Goal: Information Seeking & Learning: Check status

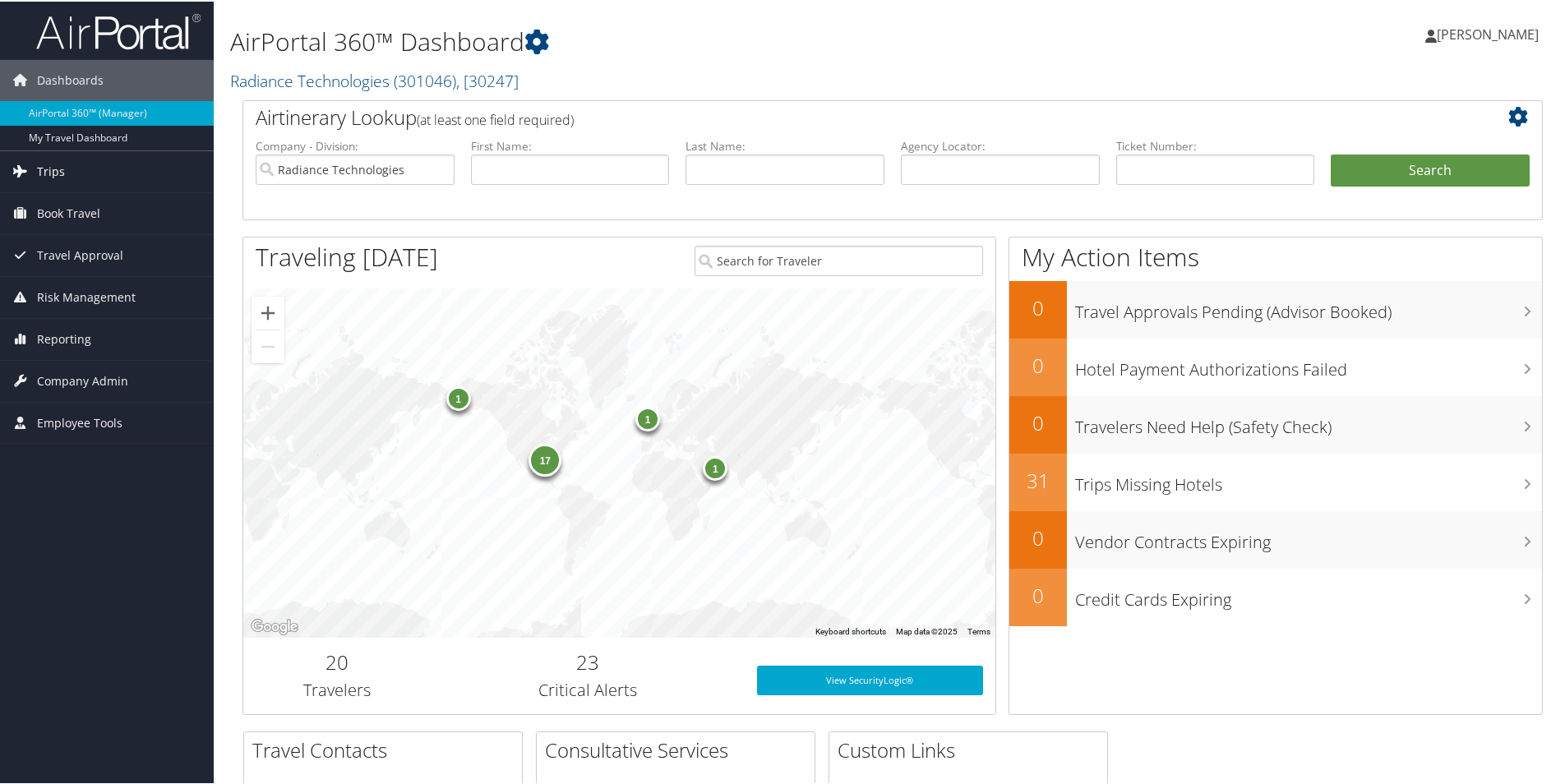
click at [52, 168] on span "Trips" at bounding box center [50, 170] width 28 height 41
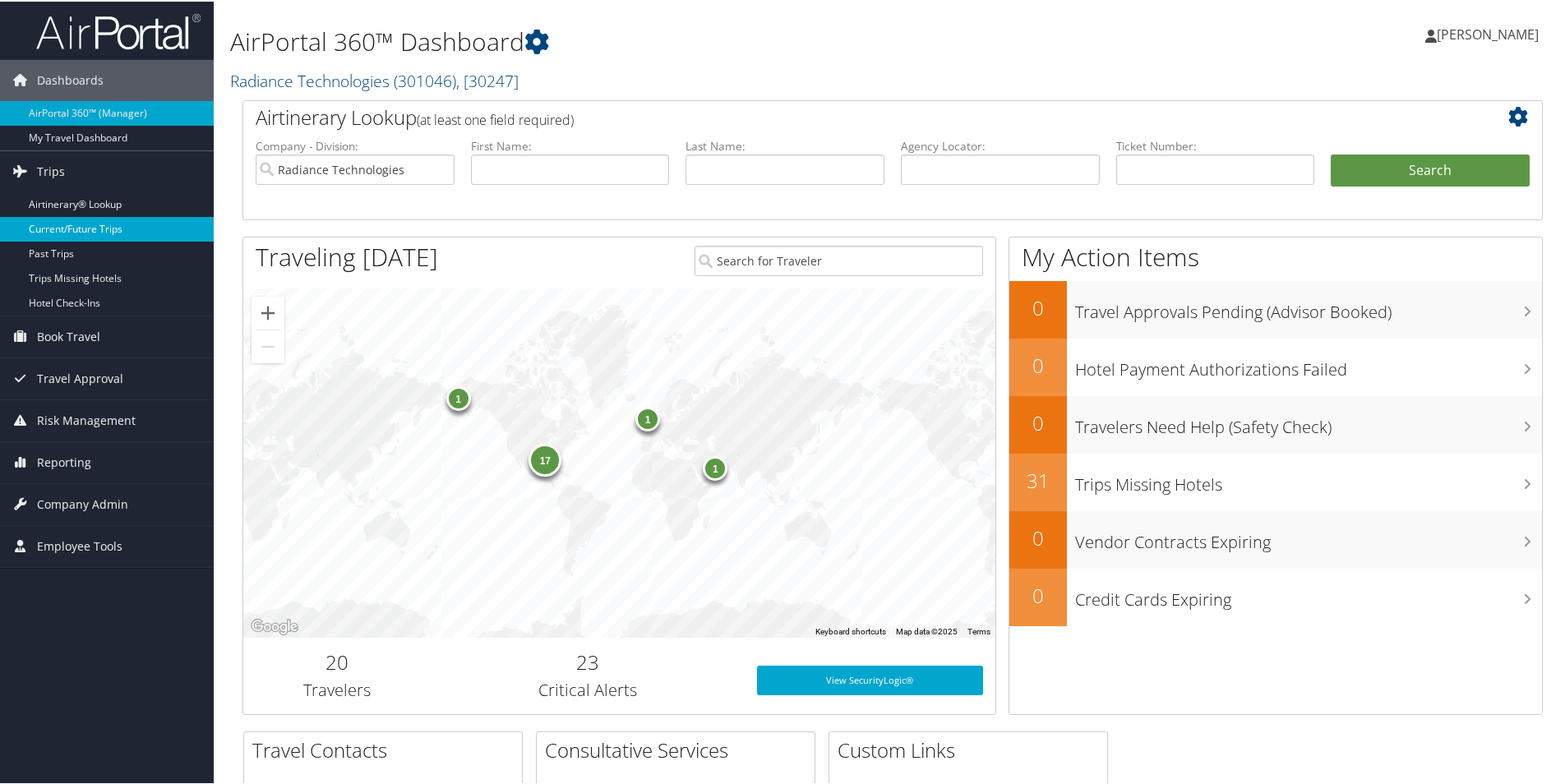
click at [57, 226] on link "Current/Future Trips" at bounding box center [106, 227] width 213 height 24
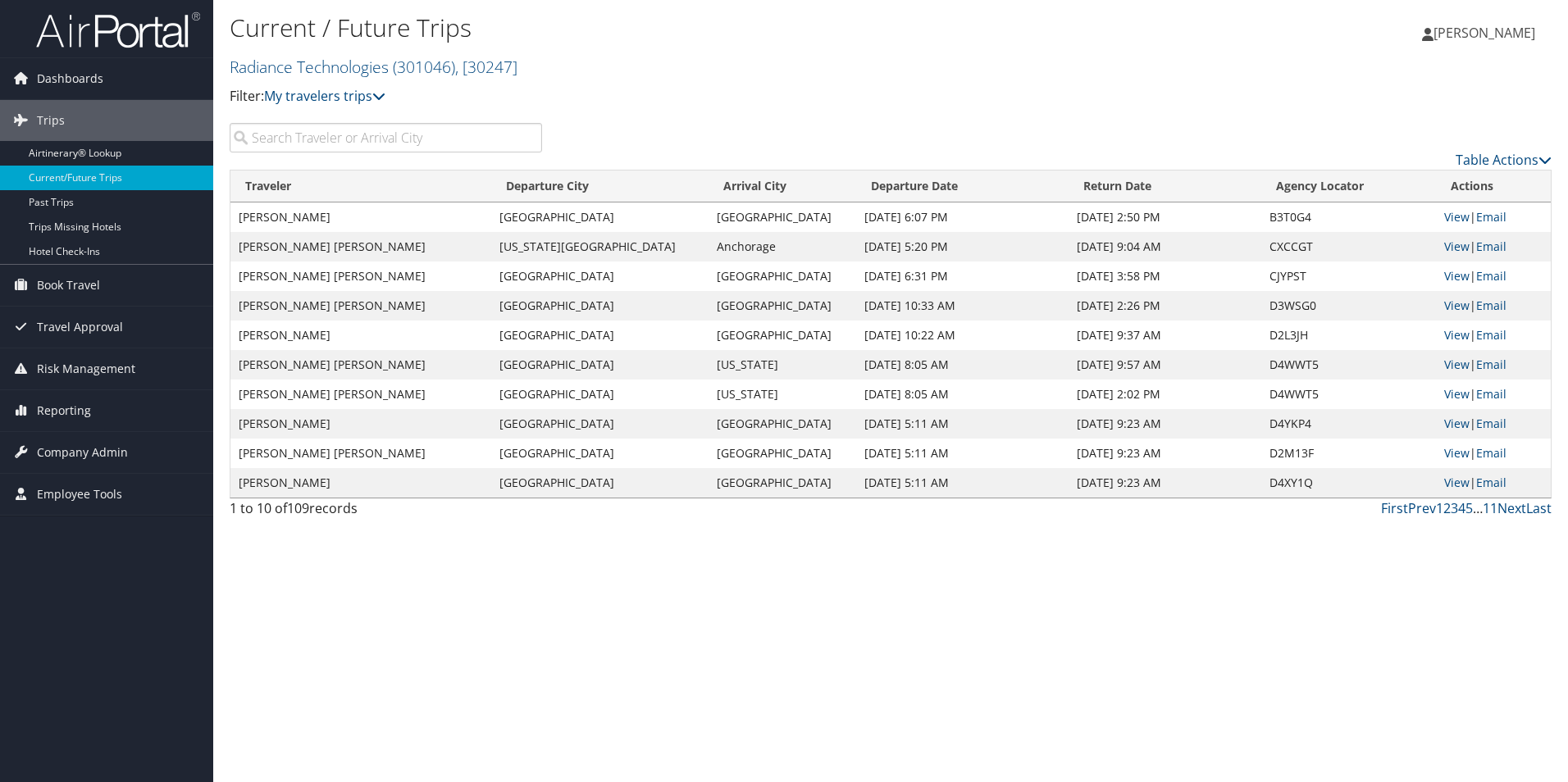
click at [1434, 37] on icon at bounding box center [1428, 34] width 12 height 13
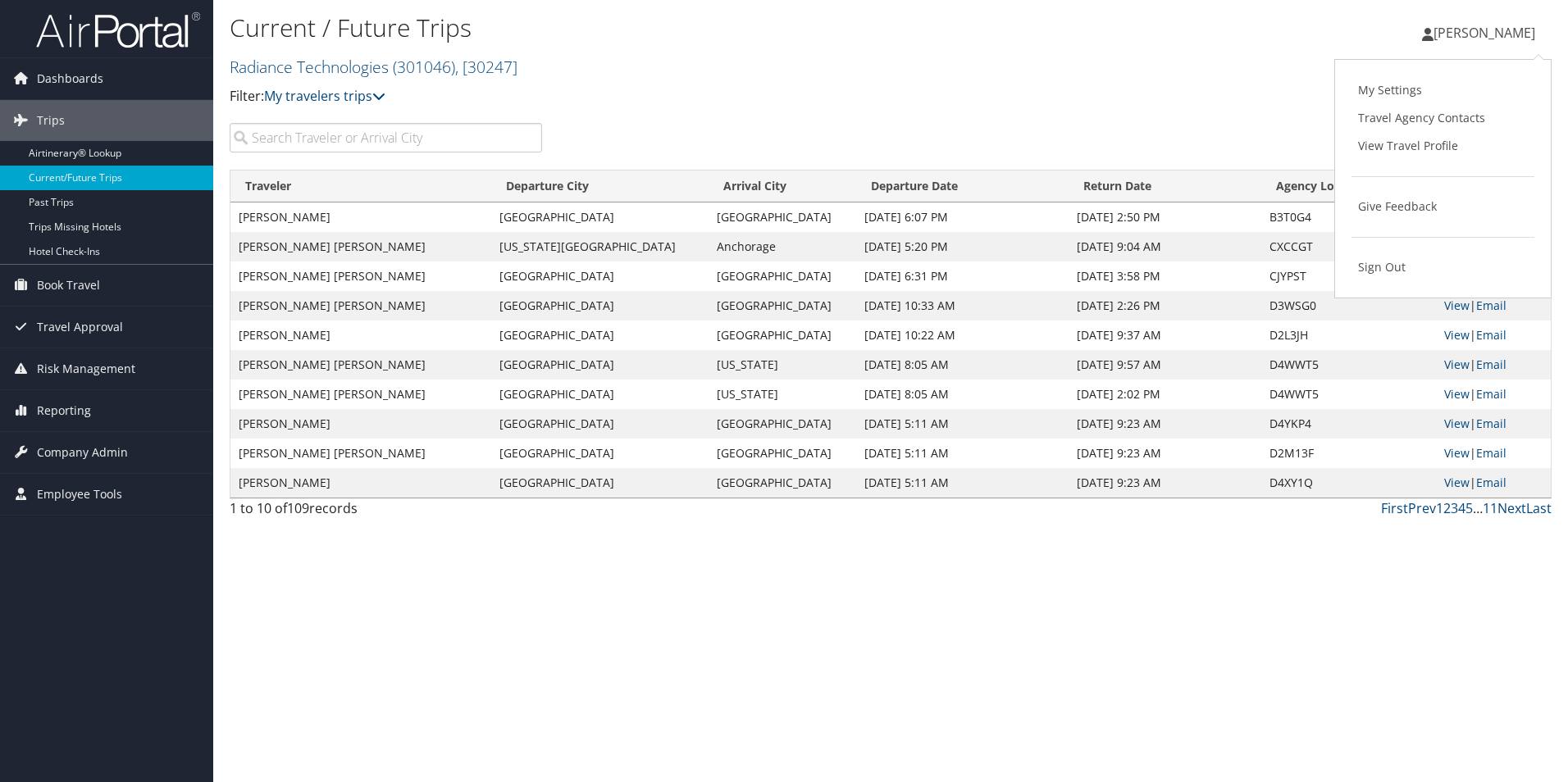
click at [266, 138] on input "search" at bounding box center [386, 137] width 312 height 29
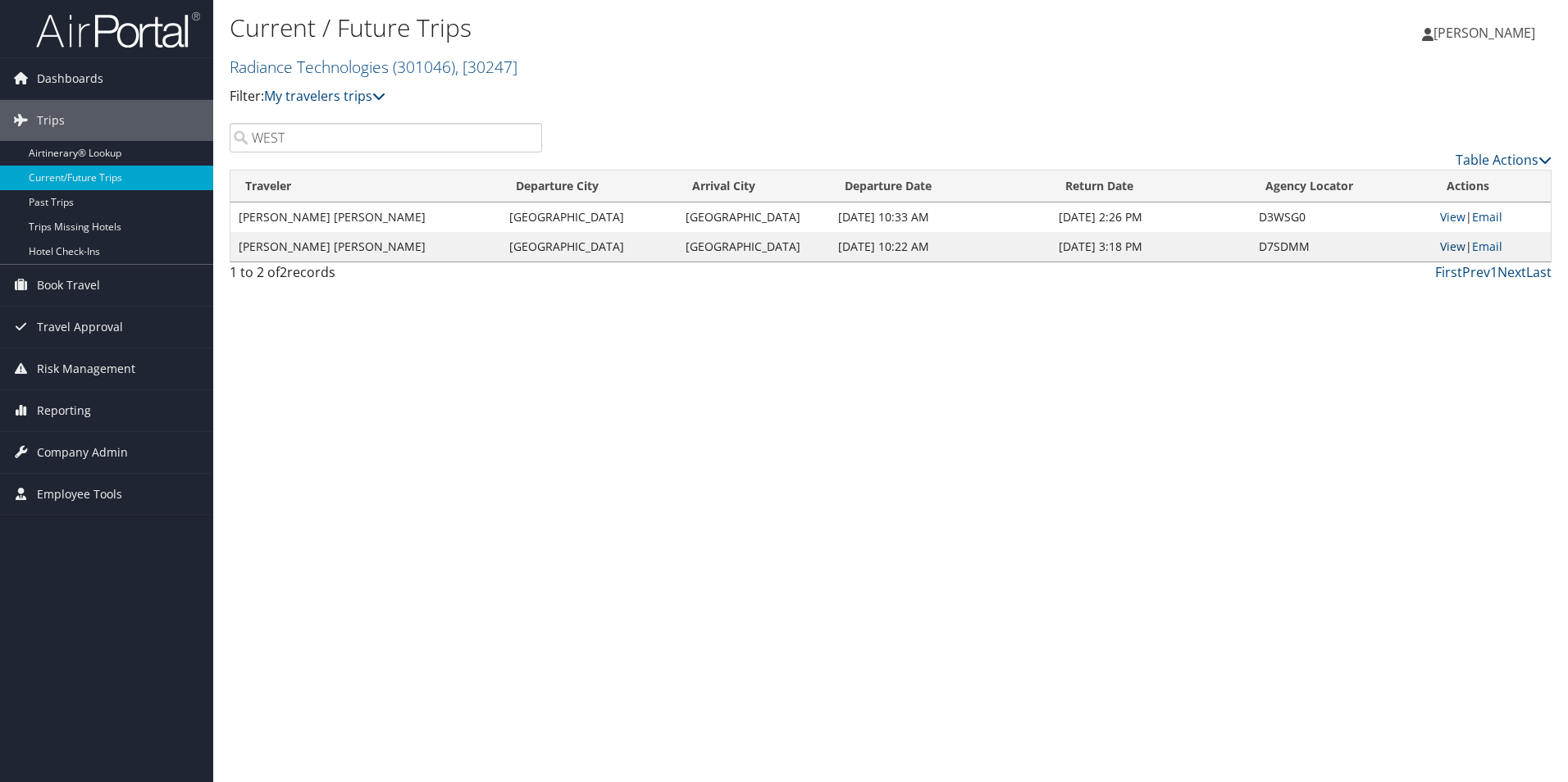
type input "WEST"
click at [1446, 249] on link "View" at bounding box center [1453, 246] width 25 height 16
click at [1442, 244] on link "View" at bounding box center [1453, 246] width 25 height 16
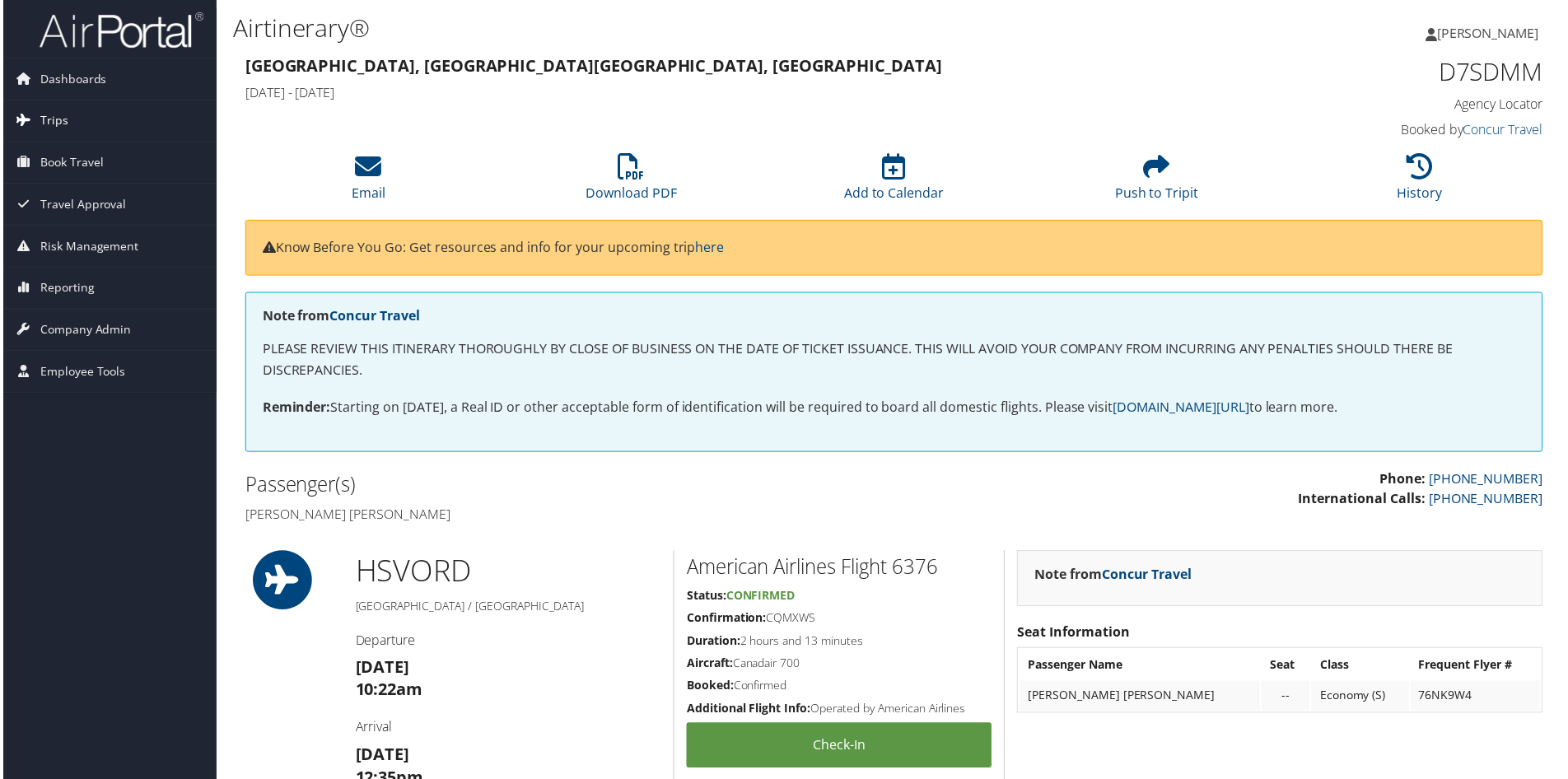
click at [48, 123] on span "Trips" at bounding box center [50, 121] width 28 height 41
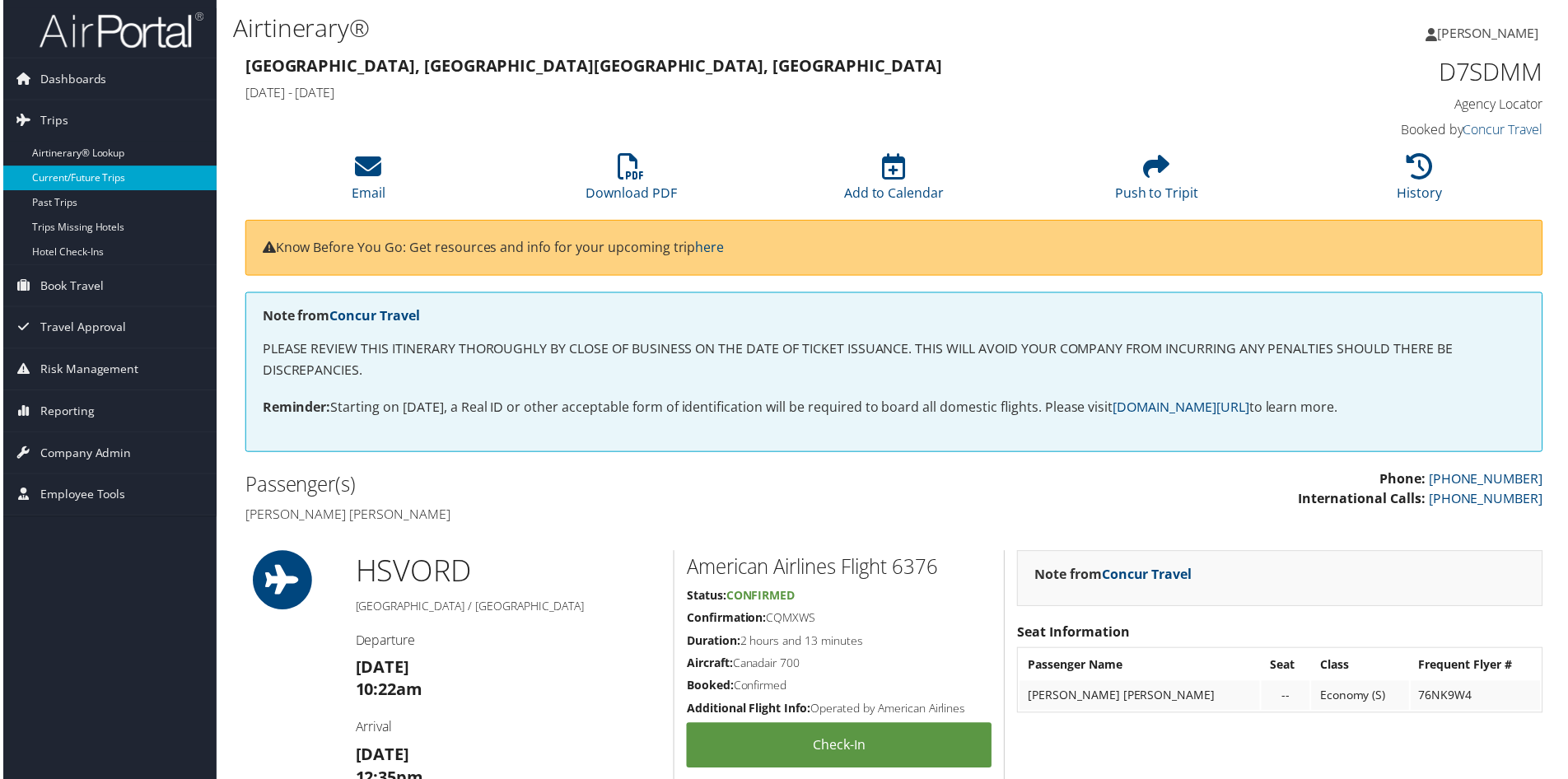
click at [49, 179] on link "Current/Future Trips" at bounding box center [106, 178] width 214 height 24
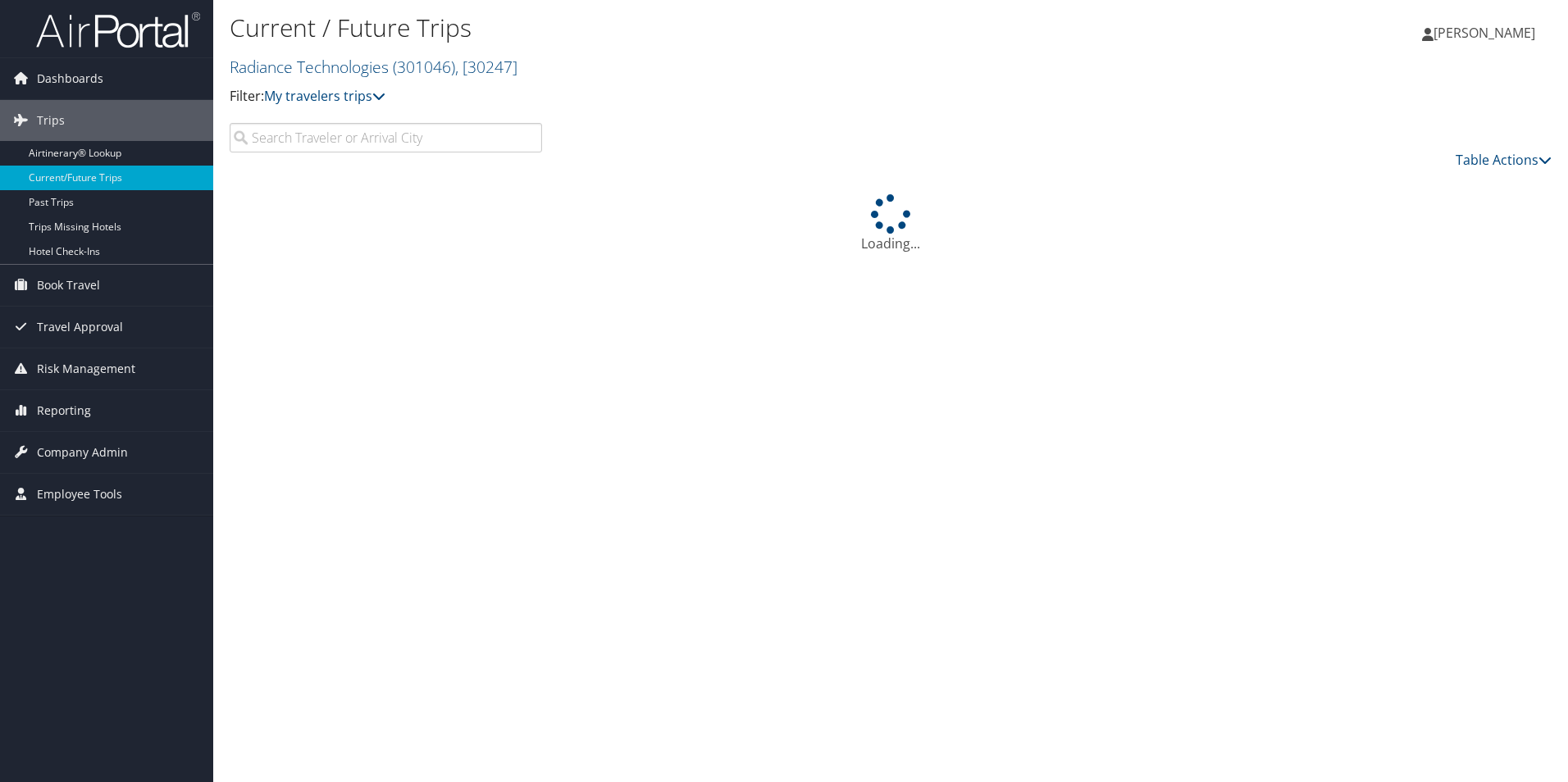
click at [1482, 36] on span "[PERSON_NAME]" at bounding box center [1485, 33] width 102 height 18
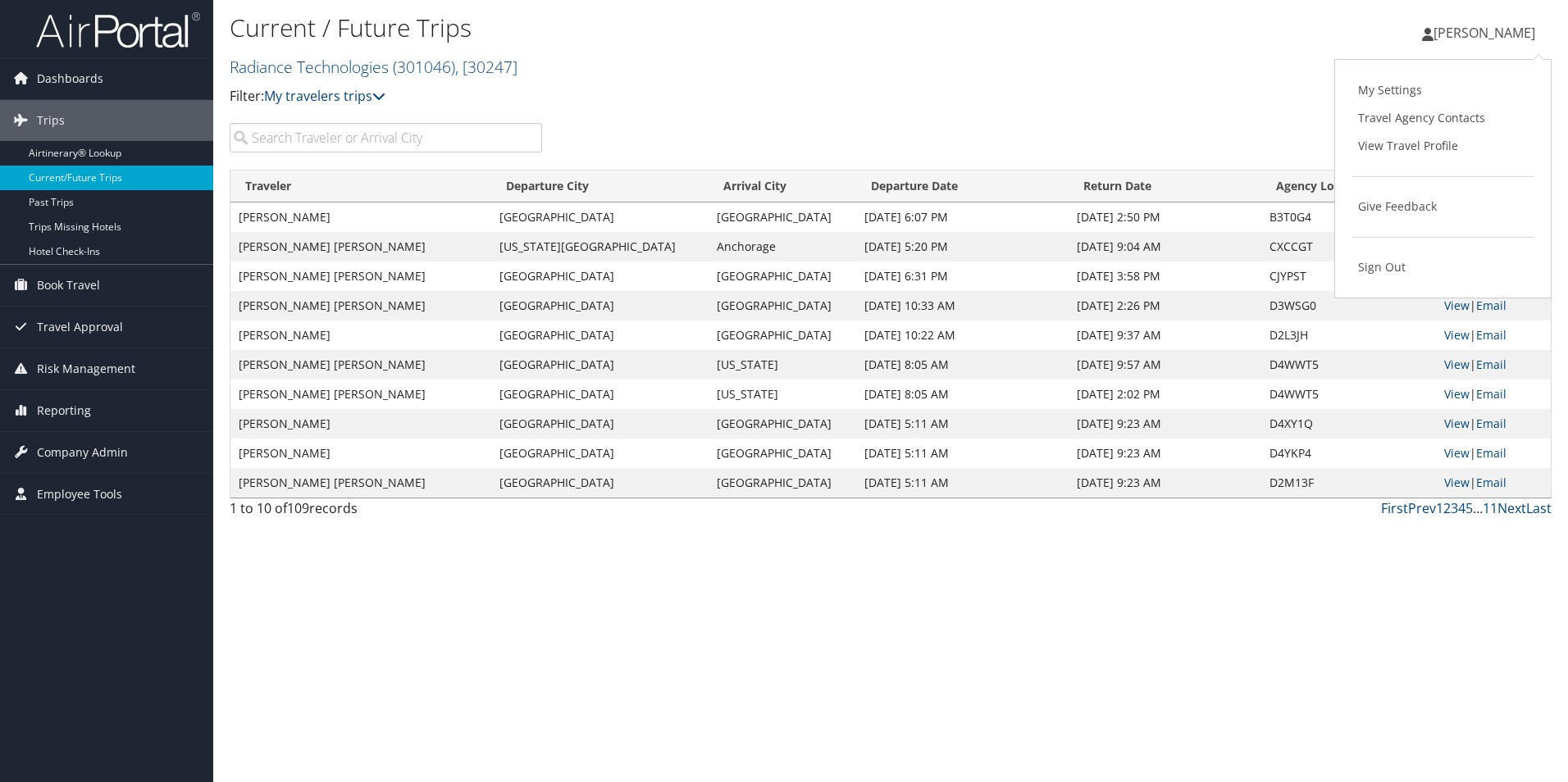
click at [1457, 39] on ul "Staci Ebert Staci Ebert" at bounding box center [1478, 33] width 148 height 49
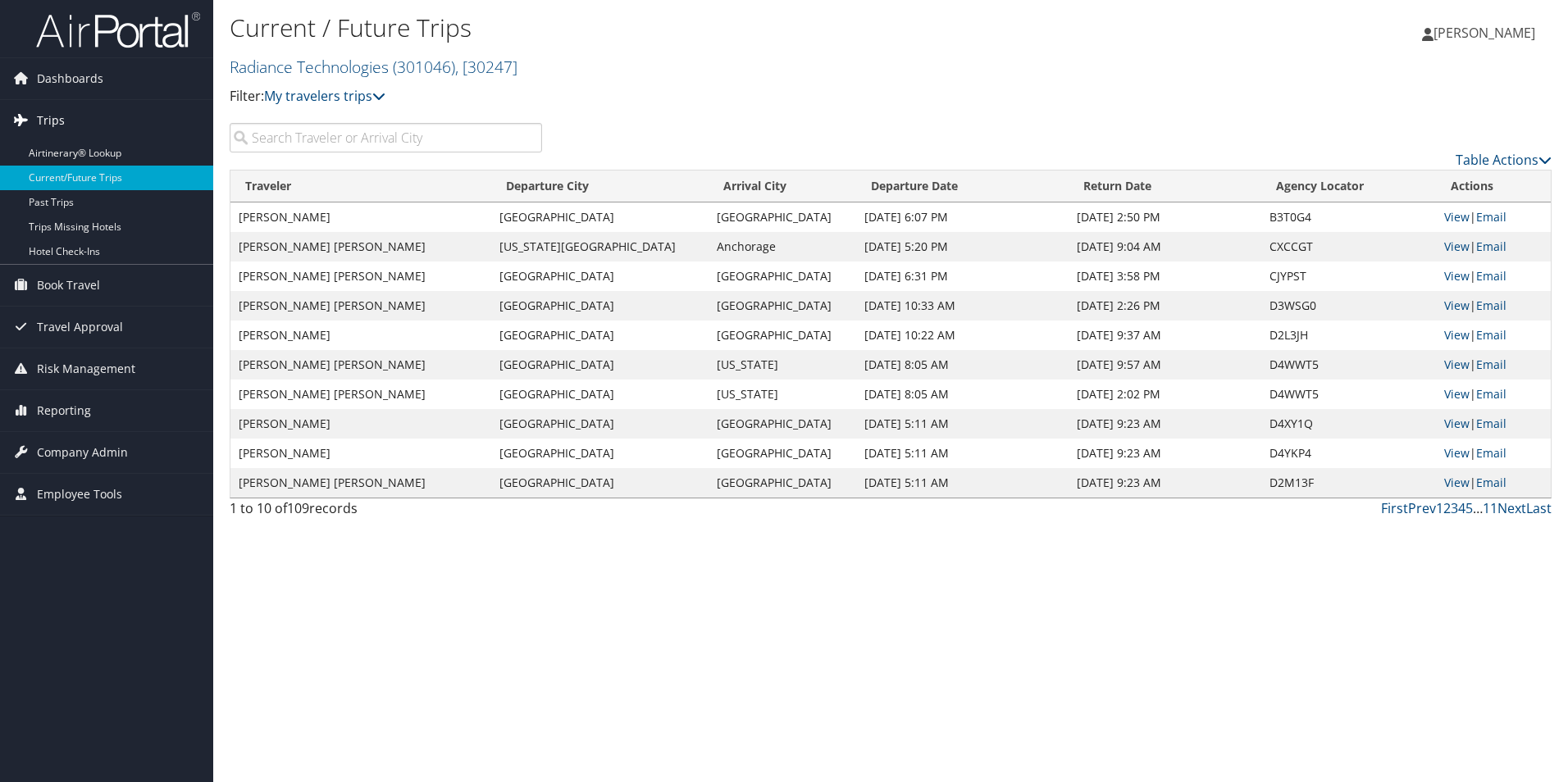
click at [55, 117] on span "Trips" at bounding box center [50, 120] width 28 height 41
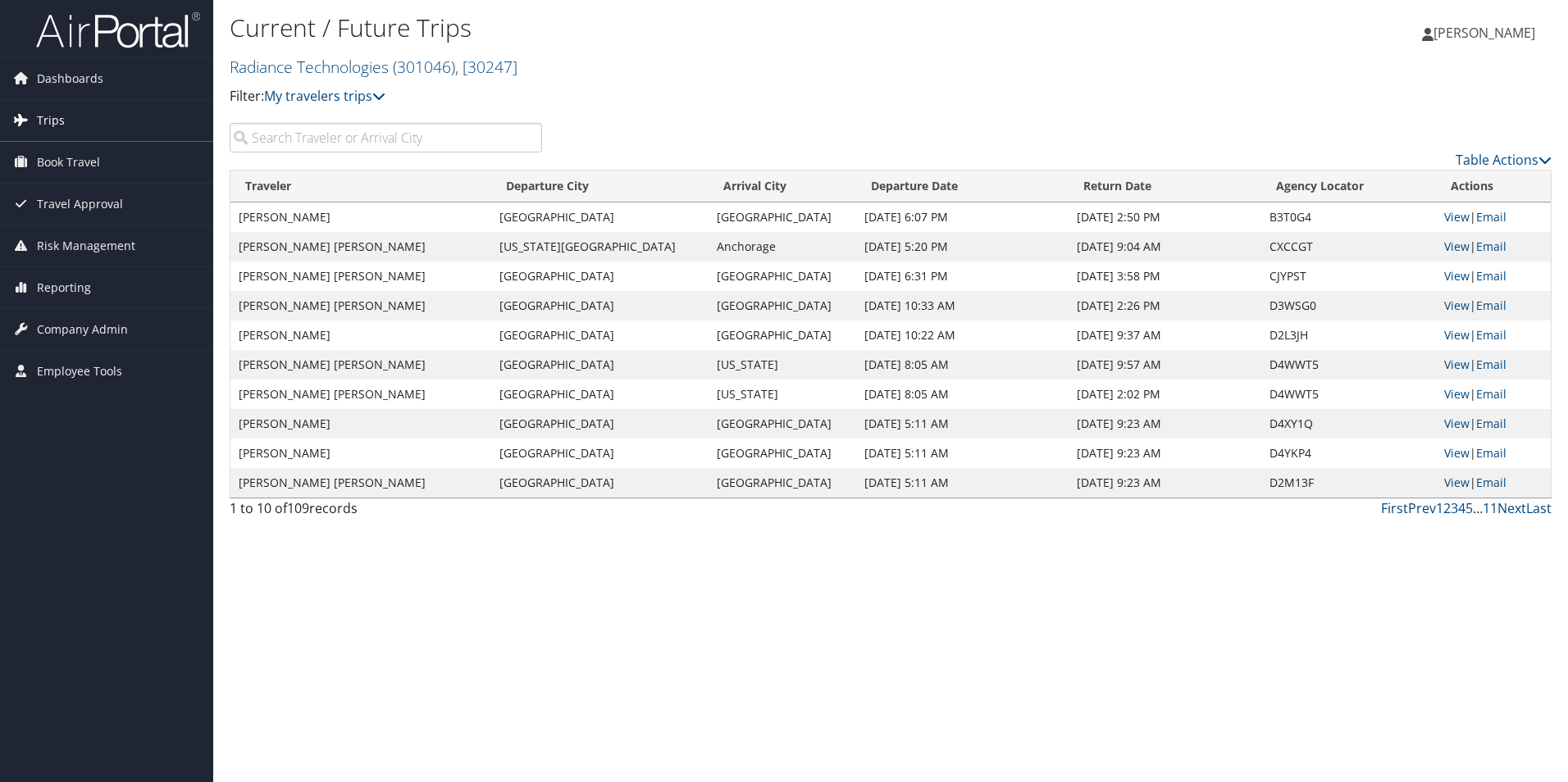
click at [55, 117] on span "Trips" at bounding box center [50, 120] width 28 height 41
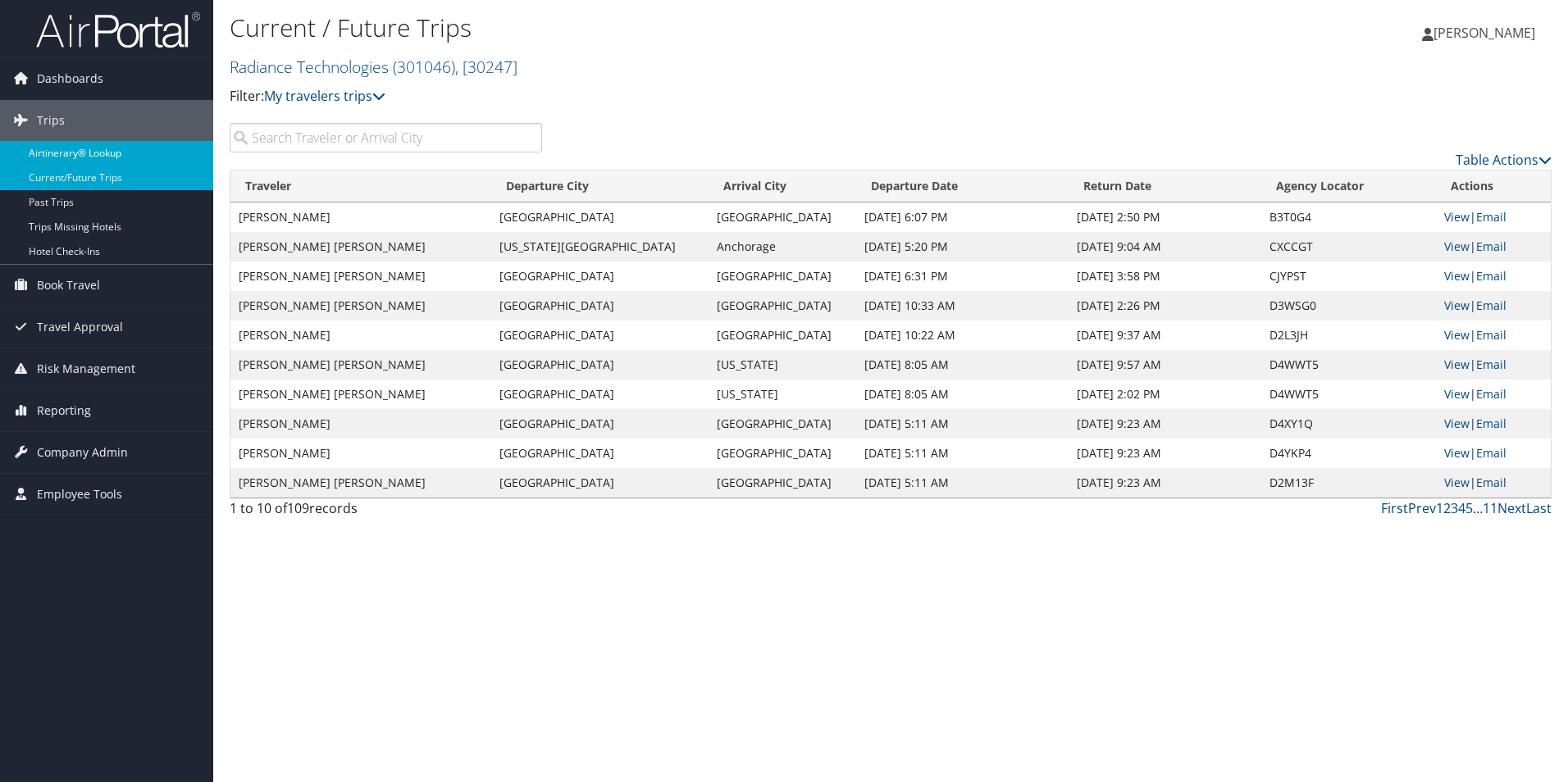
click at [54, 155] on link "Airtinerary® Lookup" at bounding box center [106, 153] width 213 height 24
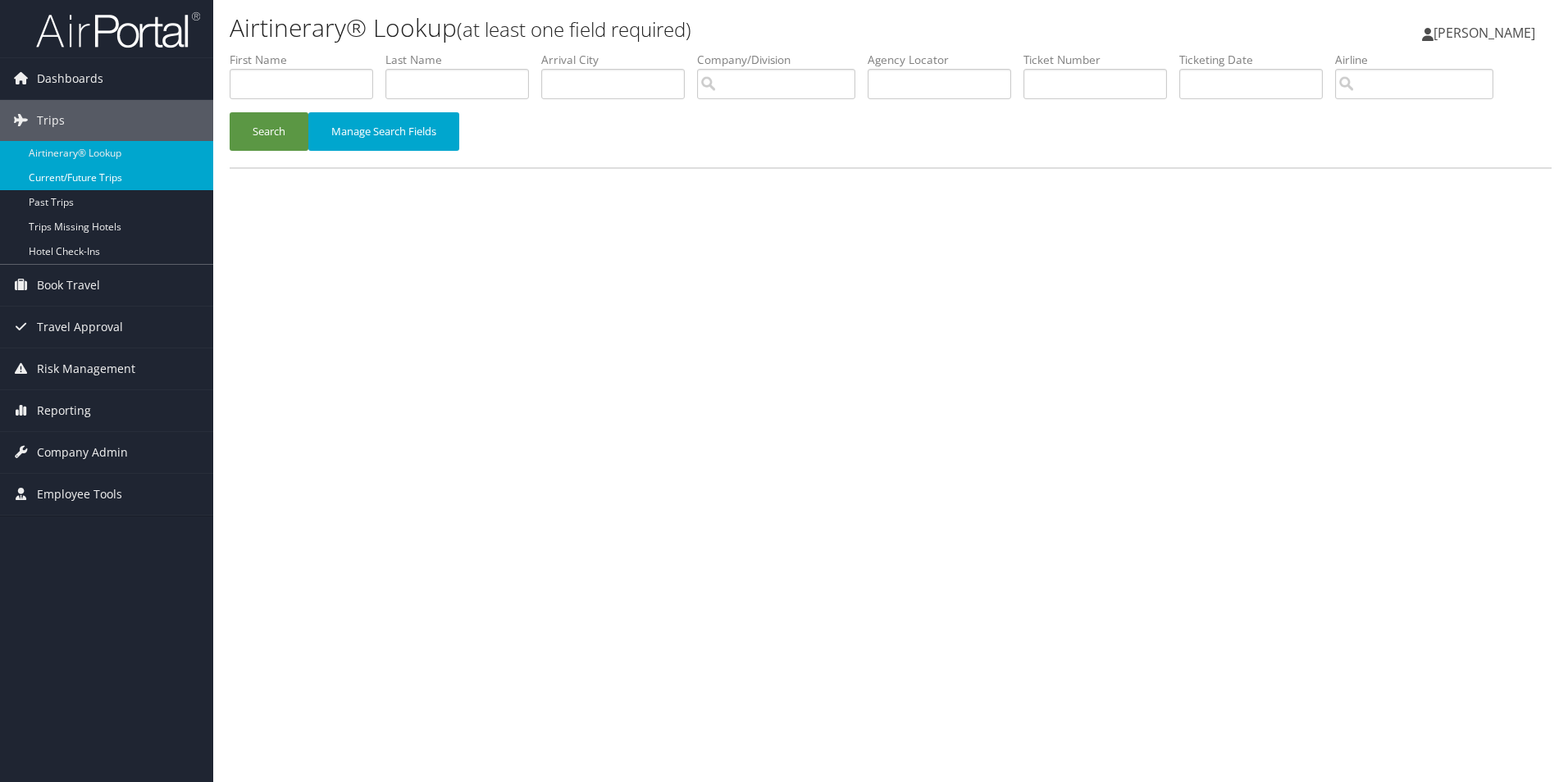
click at [48, 179] on link "Current/Future Trips" at bounding box center [106, 177] width 213 height 24
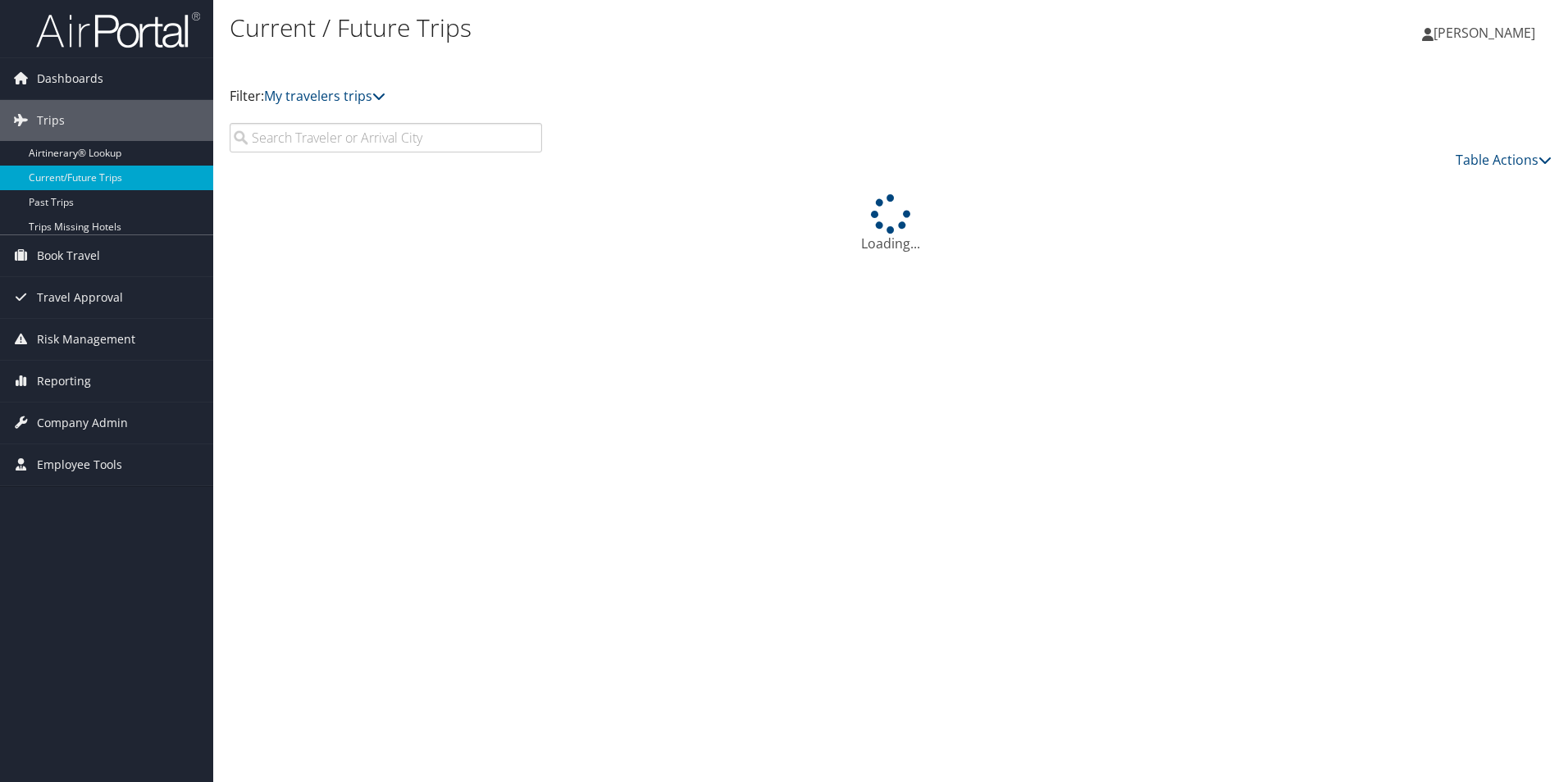
click at [1434, 34] on icon at bounding box center [1428, 34] width 12 height 13
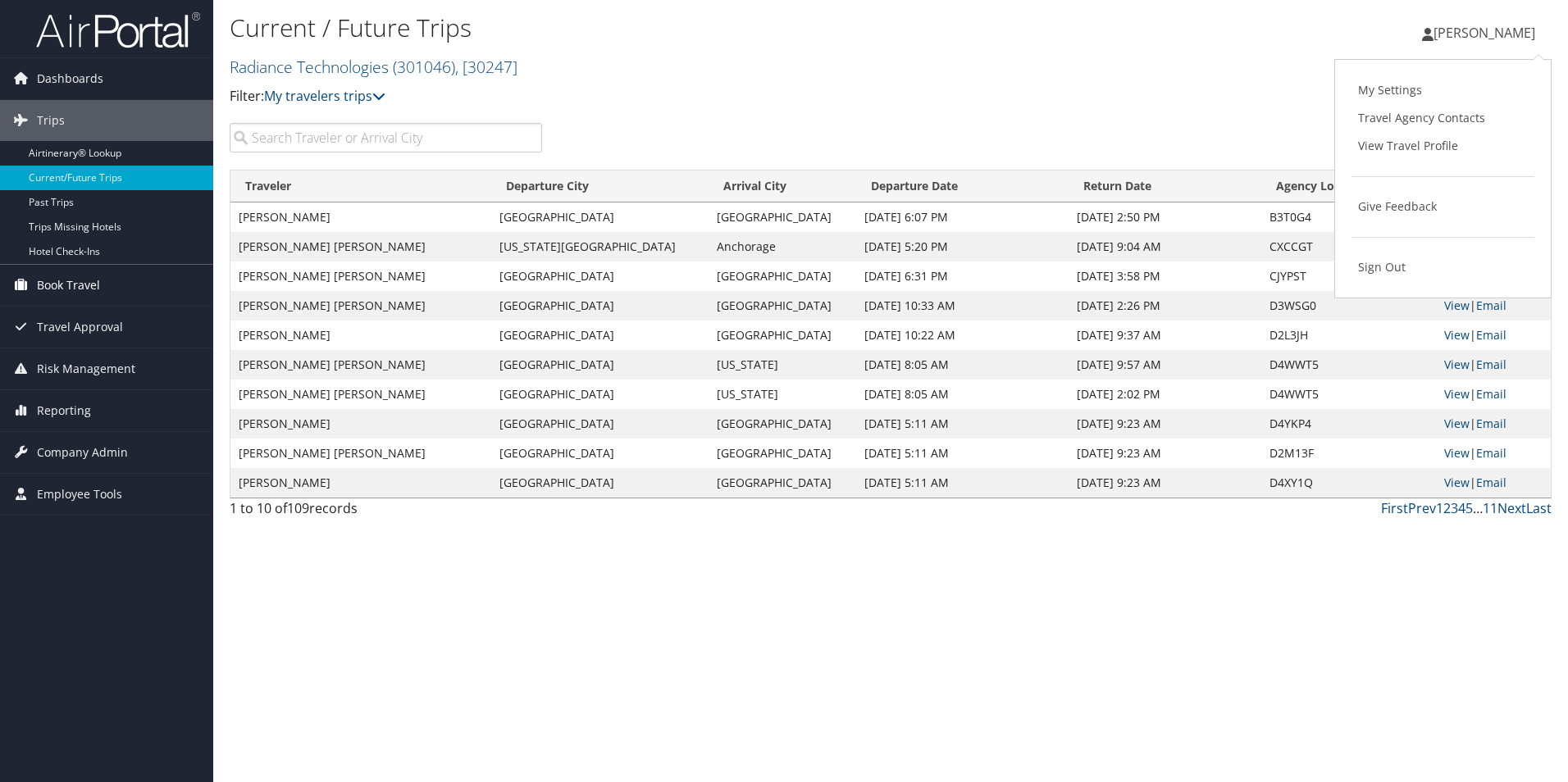
click at [73, 280] on span "Book Travel" at bounding box center [68, 285] width 63 height 41
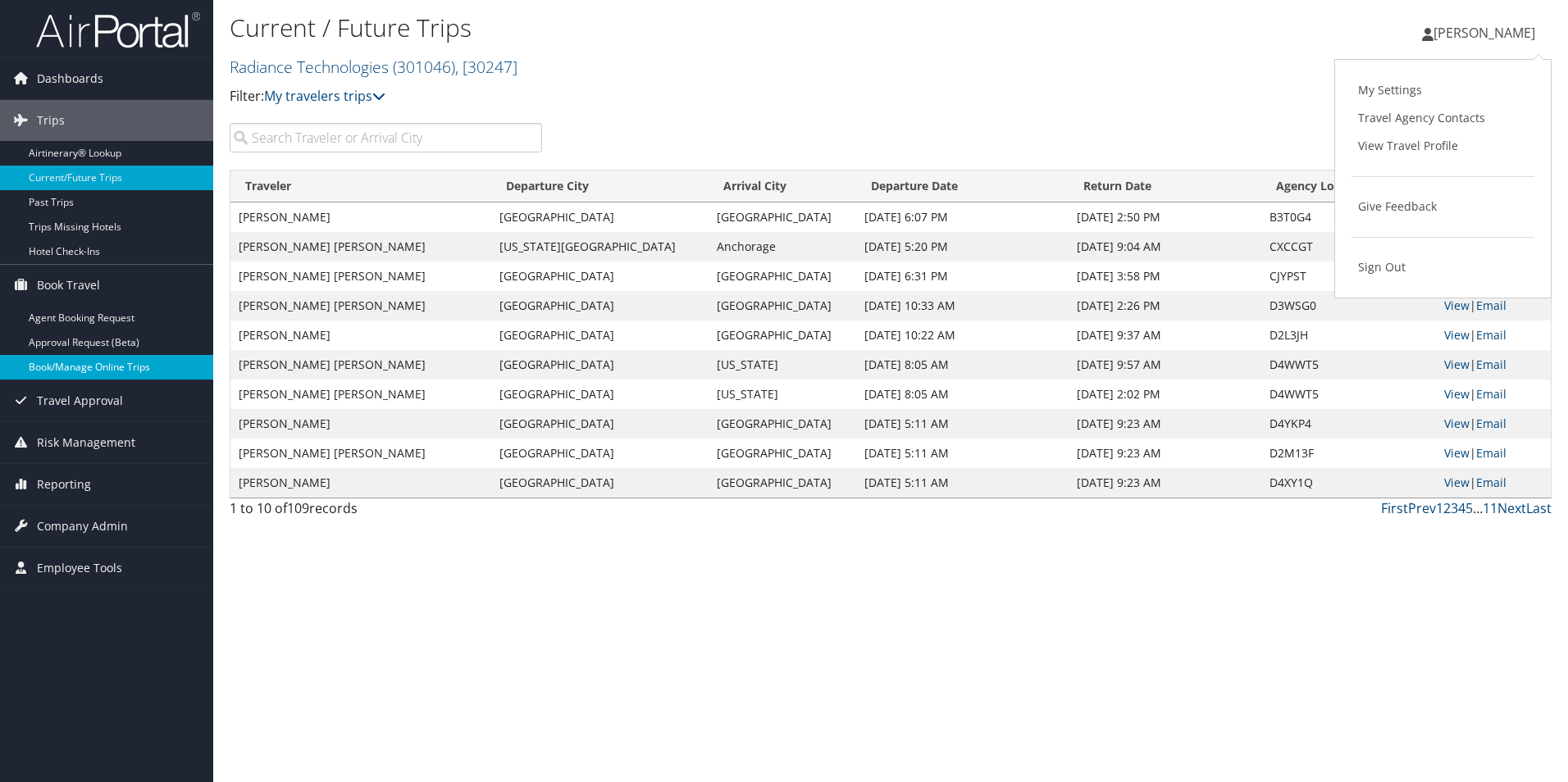
click at [57, 366] on link "Book/Manage Online Trips" at bounding box center [106, 366] width 213 height 24
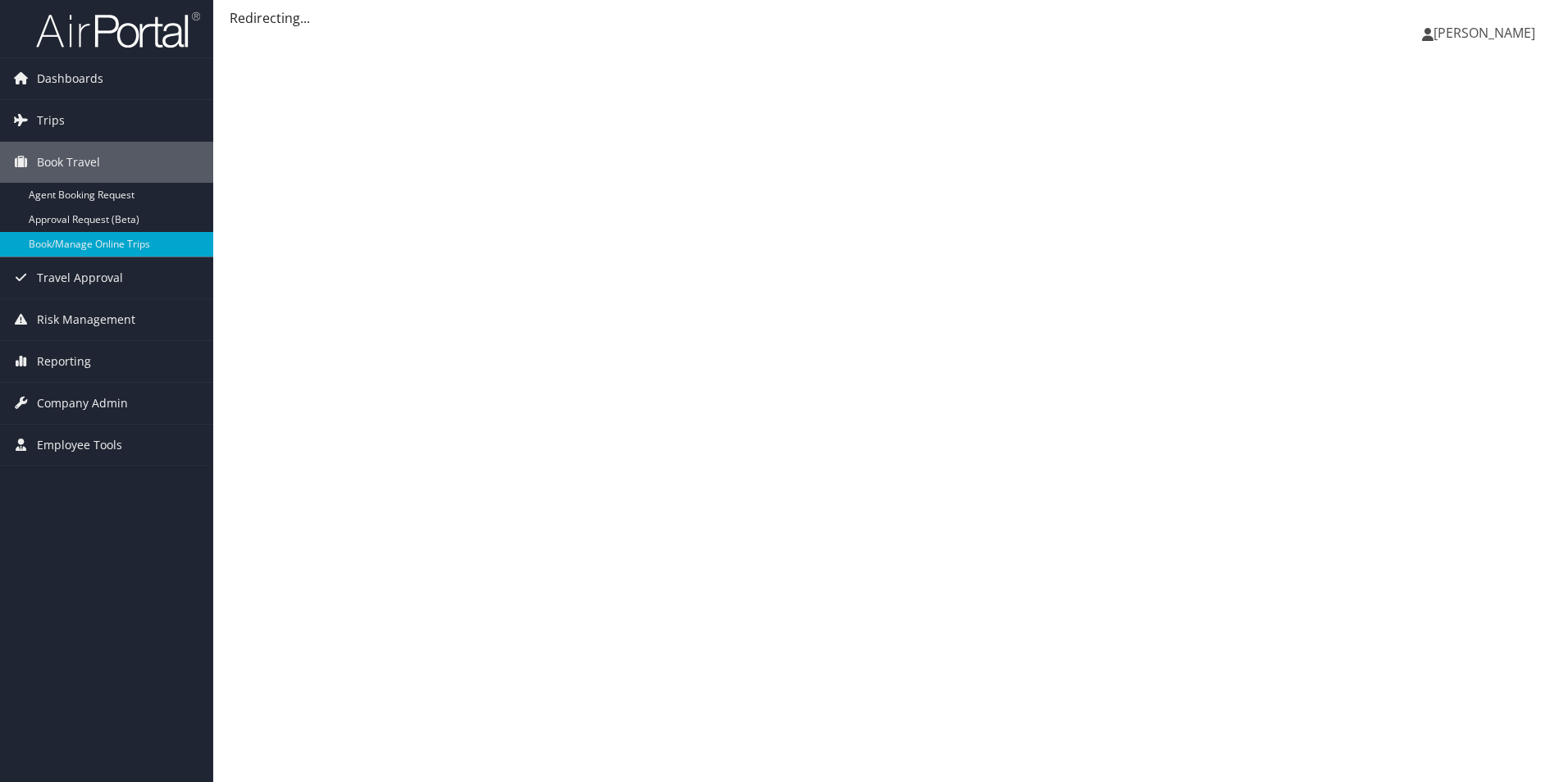
click at [1470, 33] on span "[PERSON_NAME]" at bounding box center [1485, 33] width 102 height 18
